Goal: Check status

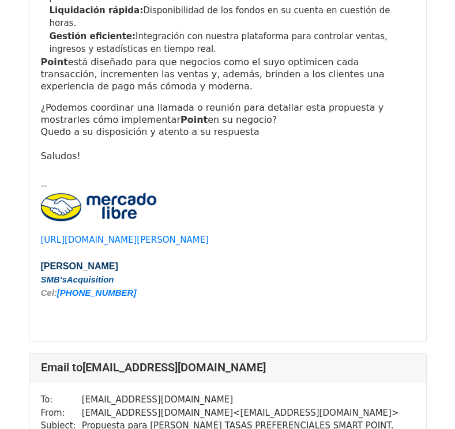
scroll to position [7515, 0]
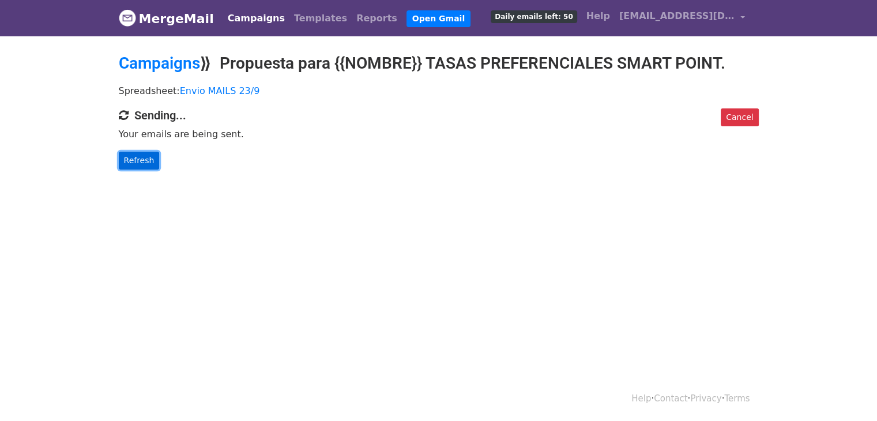
click at [151, 167] on link "Refresh" at bounding box center [139, 161] width 41 height 18
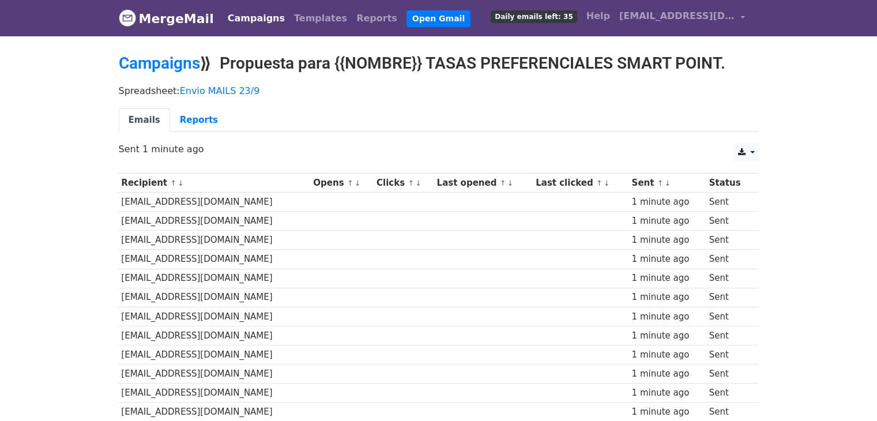
click at [151, 167] on div "Recipient ↑ ↓ Opens ↑ ↓ Clicks ↑ ↓ Last opened ↑ ↓ Last clicked ↑ ↓ Sent ↑ ↓ St…" at bounding box center [438, 327] width 657 height 321
